Goal: Navigation & Orientation: Find specific page/section

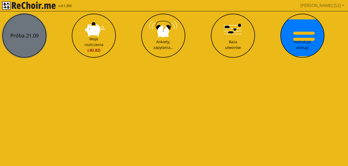
click at [22, 28] on button "Próba 21.09" at bounding box center [24, 36] width 44 height 44
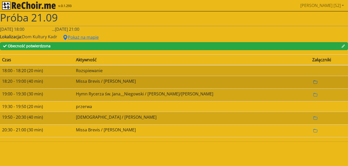
click at [313, 82] on icon "folder" at bounding box center [315, 82] width 4 height 4
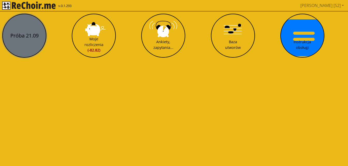
click at [28, 27] on button "Próba 21.09" at bounding box center [24, 36] width 44 height 44
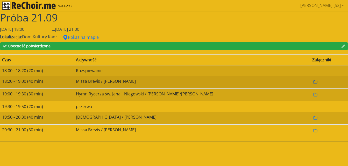
click at [313, 82] on icon "folder" at bounding box center [315, 82] width 4 height 4
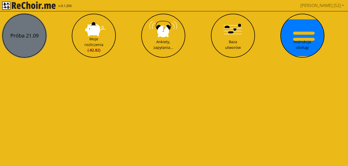
click at [17, 38] on button "Próba 21.09" at bounding box center [24, 36] width 44 height 44
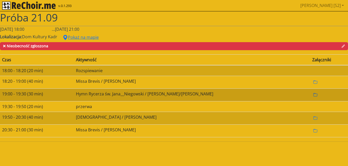
click at [313, 96] on icon "folder" at bounding box center [315, 95] width 4 height 4
click at [313, 94] on icon "folder" at bounding box center [315, 94] width 4 height 3
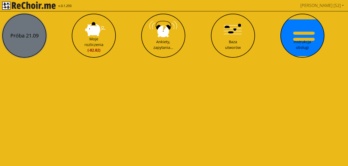
click at [30, 41] on button "Próba 21.09" at bounding box center [24, 36] width 44 height 44
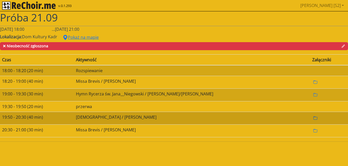
click at [313, 118] on icon "folder" at bounding box center [315, 118] width 4 height 4
click at [313, 115] on div at bounding box center [315, 118] width 4 height 6
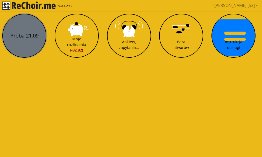
click at [32, 43] on button "Próba 21.09" at bounding box center [24, 36] width 44 height 44
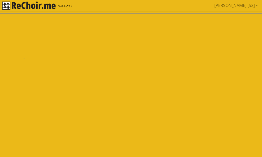
click at [32, 28] on html "v.0.1.293 Marta [S2] Pobierz link do kalendarza Wyloguj ..." at bounding box center [131, 14] width 262 height 28
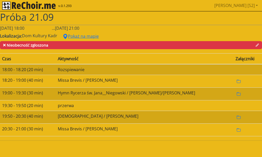
click at [199, 27] on div "[DATE] 18:00 ... [DATE] 21:00" at bounding box center [131, 28] width 262 height 6
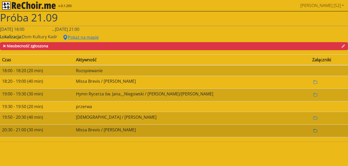
click at [262, 129] on icon "folder" at bounding box center [315, 131] width 4 height 4
